Goal: Task Accomplishment & Management: Manage account settings

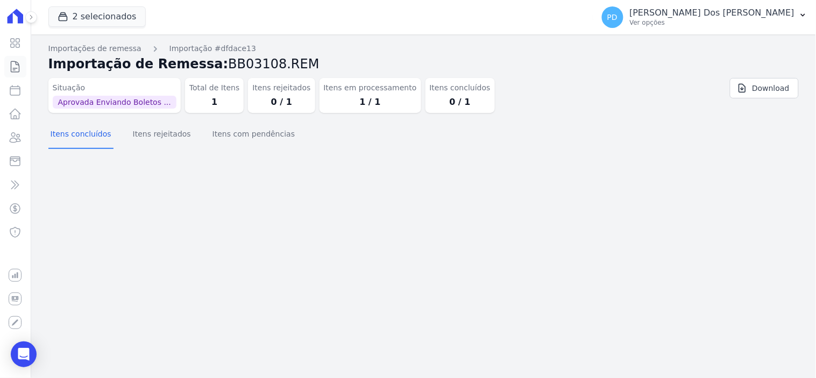
click at [13, 72] on icon at bounding box center [15, 66] width 8 height 11
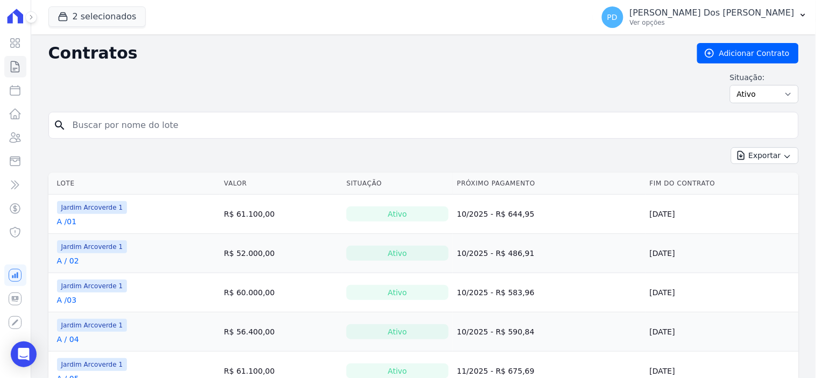
click at [139, 125] on input "search" at bounding box center [429, 126] width 727 height 22
type input "c / 22"
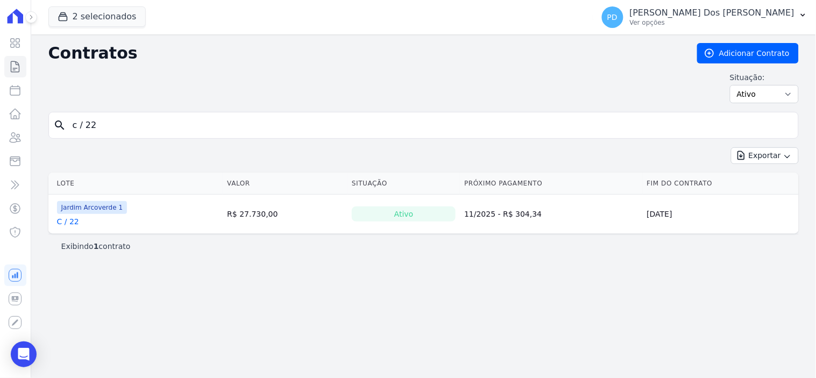
click at [71, 221] on link "C / 22" at bounding box center [68, 221] width 22 height 11
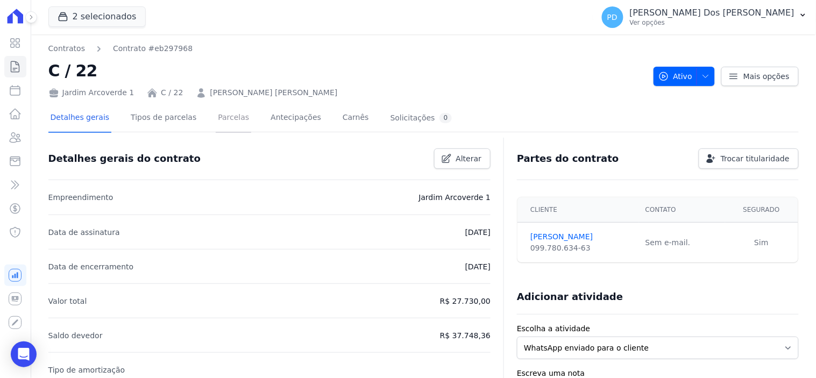
click at [216, 111] on link "Parcelas" at bounding box center [233, 118] width 35 height 28
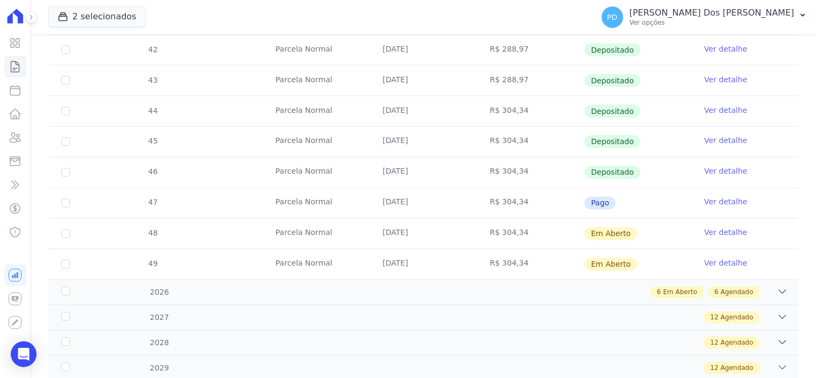
scroll to position [418, 0]
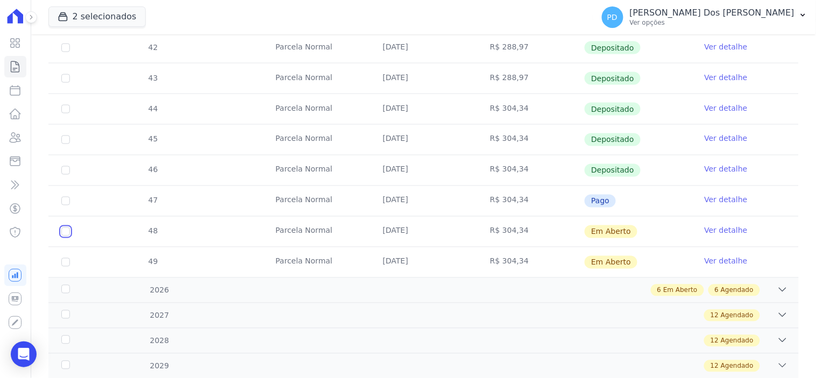
click at [67, 233] on input "checkbox" at bounding box center [65, 231] width 9 height 9
checkbox input "true"
click at [65, 265] on input "checkbox" at bounding box center [65, 262] width 9 height 9
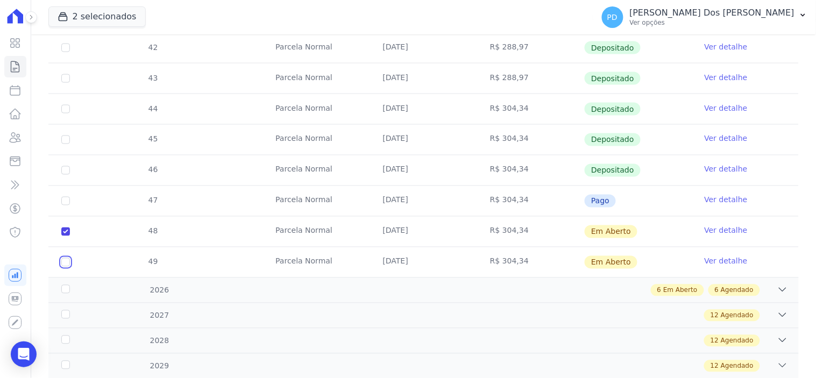
checkbox input "true"
click at [66, 288] on div "2026" at bounding box center [92, 290] width 67 height 11
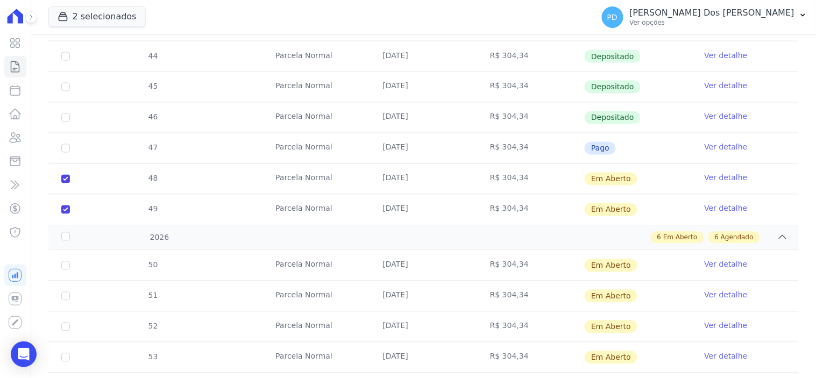
scroll to position [538, 0]
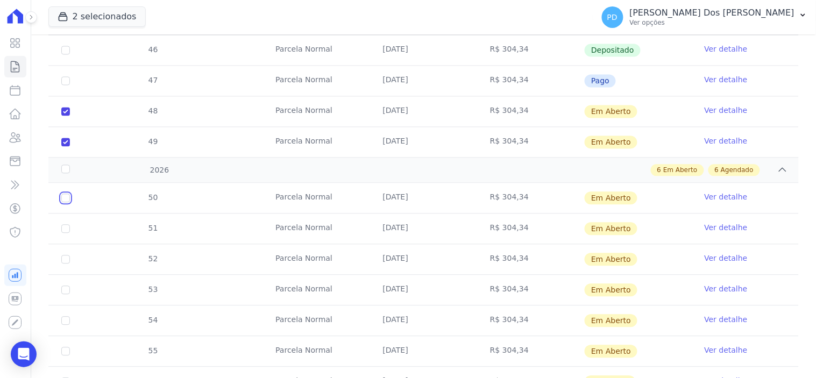
click at [66, 201] on input "checkbox" at bounding box center [65, 198] width 9 height 9
checkbox input "true"
click at [66, 231] on input "checkbox" at bounding box center [65, 229] width 9 height 9
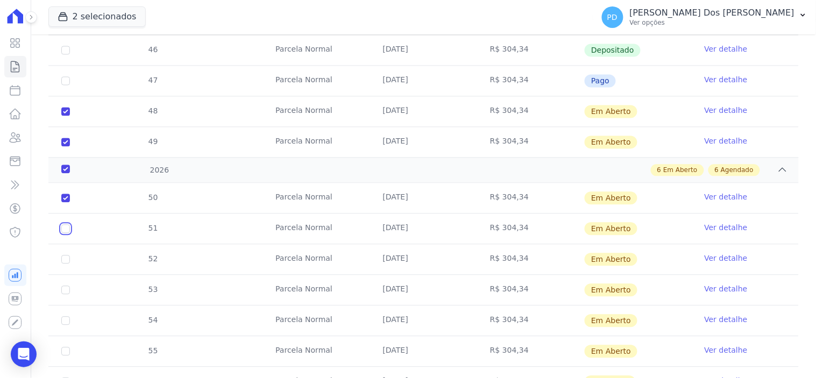
checkbox input "true"
click at [66, 256] on input "checkbox" at bounding box center [65, 259] width 9 height 9
checkbox input "true"
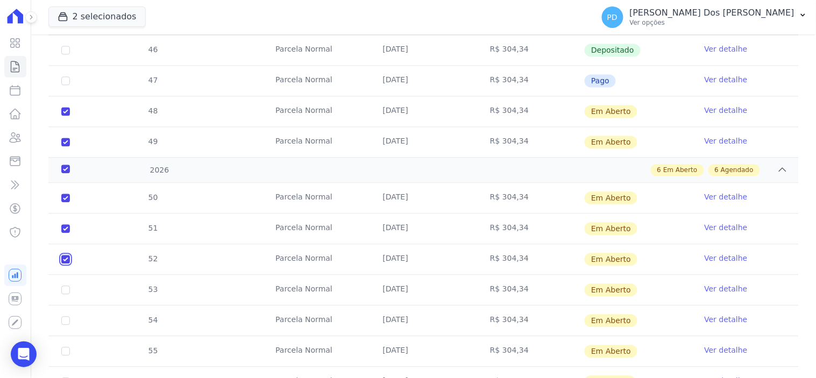
checkbox input "true"
click at [65, 291] on input "checkbox" at bounding box center [65, 290] width 9 height 9
checkbox input "true"
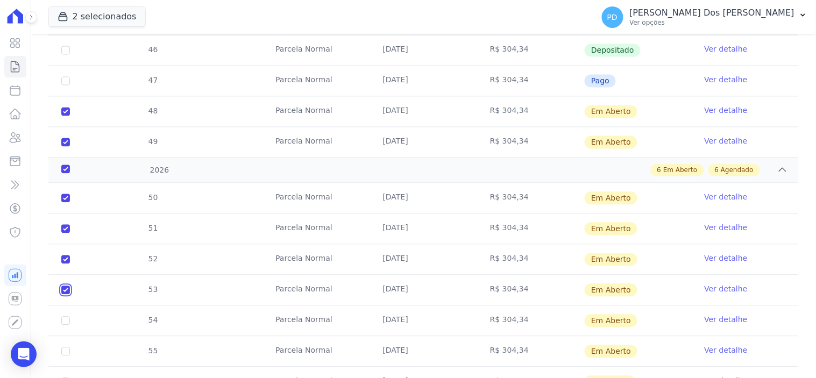
checkbox input "true"
drag, startPoint x: 65, startPoint y: 320, endPoint x: 66, endPoint y: 333, distance: 12.9
click at [65, 323] on input "checkbox" at bounding box center [65, 321] width 9 height 9
checkbox input "true"
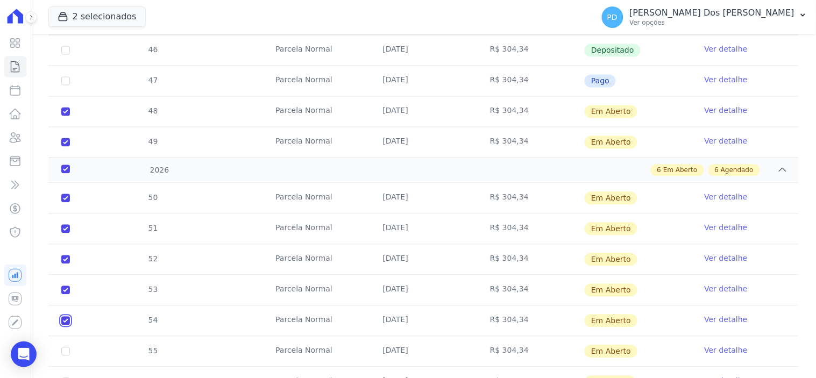
checkbox input "true"
click at [66, 352] on input "checkbox" at bounding box center [65, 351] width 9 height 9
checkbox input "true"
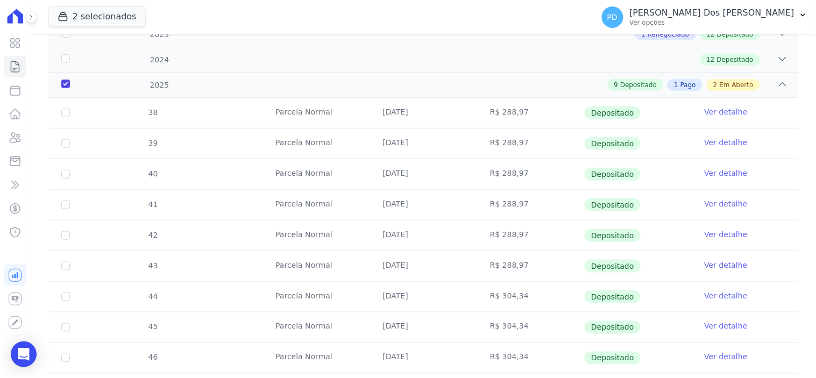
scroll to position [60, 0]
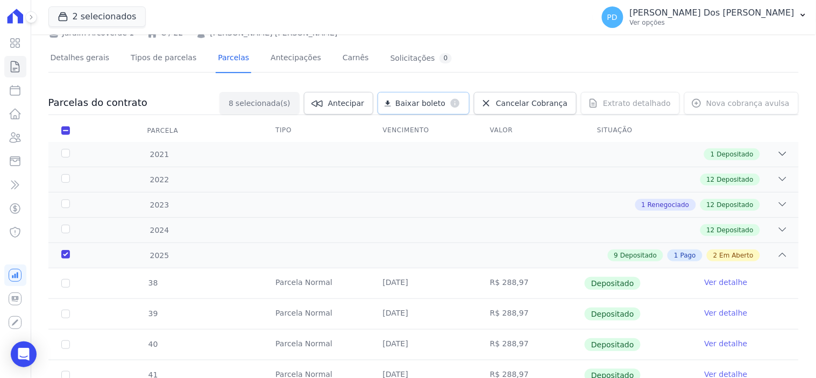
click at [431, 106] on span "Baixar boleto" at bounding box center [420, 103] width 50 height 11
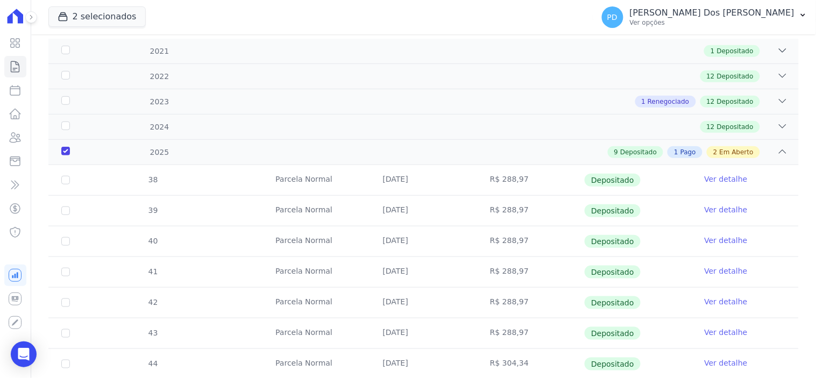
scroll to position [418, 0]
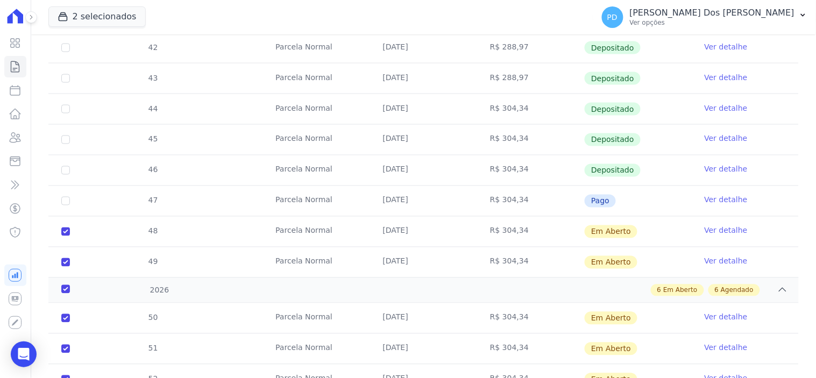
click at [706, 196] on link "Ver detalhe" at bounding box center [725, 200] width 43 height 11
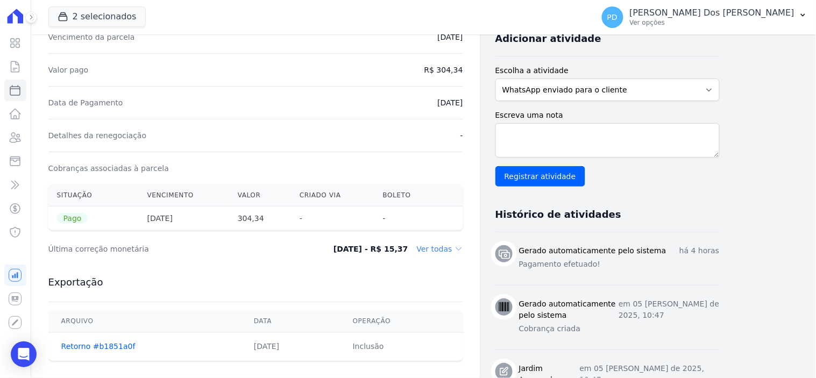
scroll to position [239, 0]
